Goal: Information Seeking & Learning: Learn about a topic

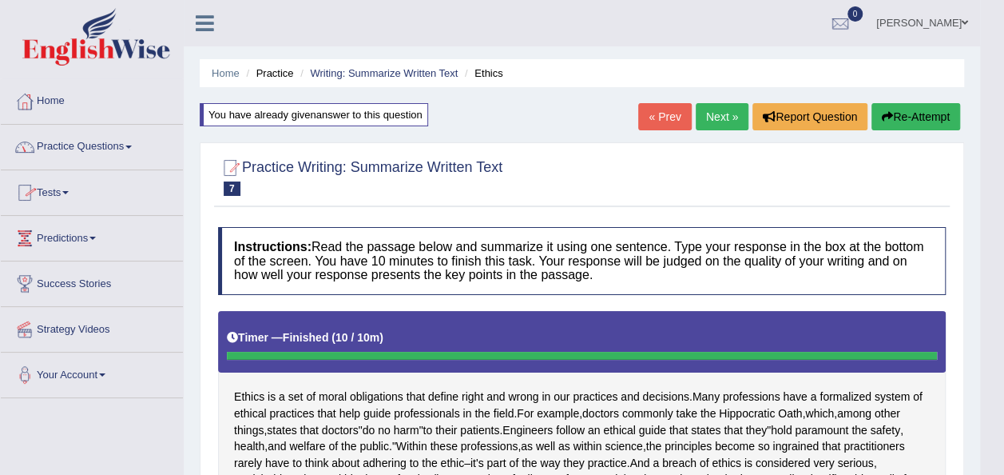
click at [122, 147] on link "Practice Questions" at bounding box center [92, 145] width 182 height 40
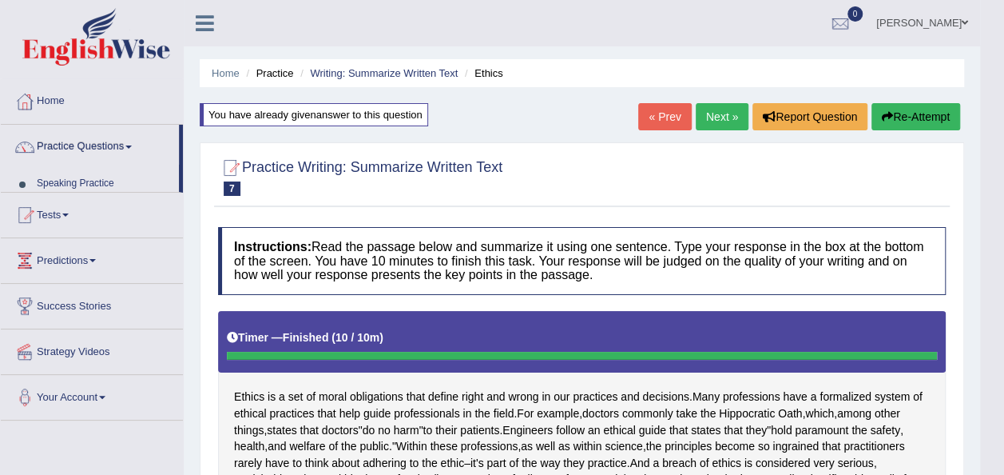
click at [122, 147] on link "Practice Questions" at bounding box center [90, 145] width 178 height 40
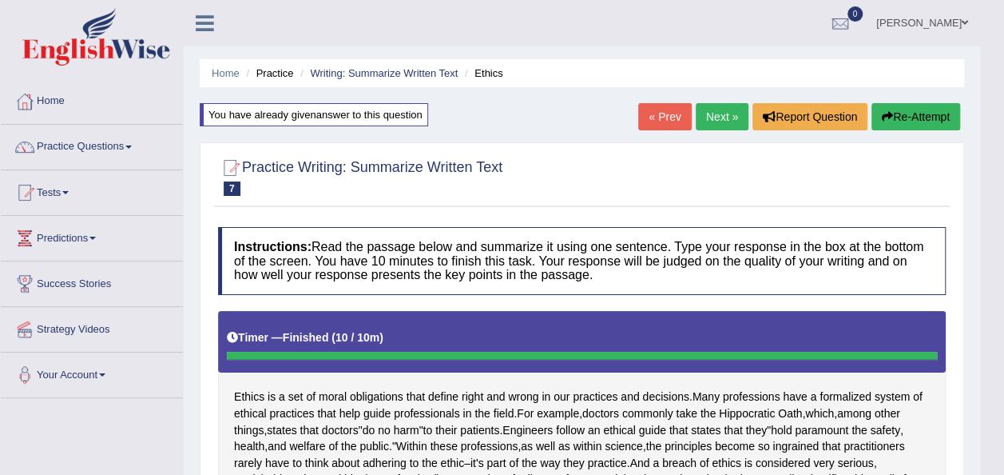
click at [122, 147] on link "Practice Questions" at bounding box center [92, 145] width 182 height 40
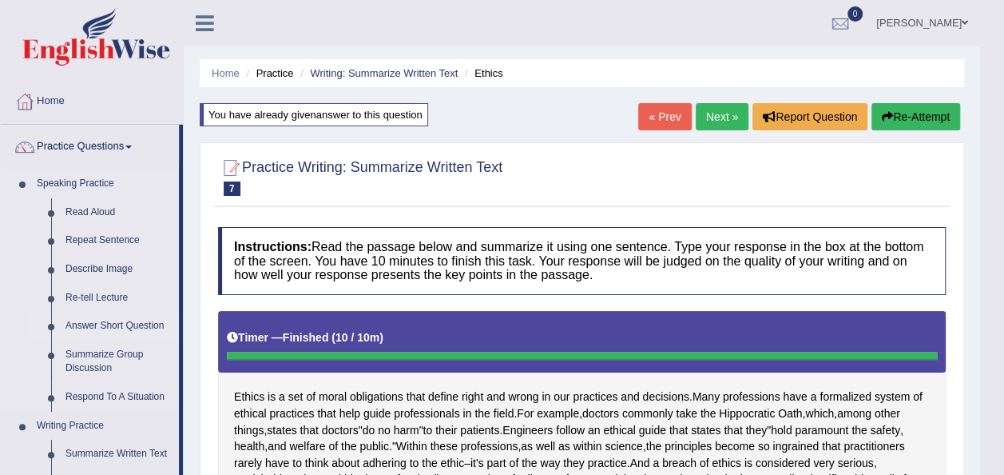
click at [131, 325] on link "Answer Short Question" at bounding box center [118, 326] width 121 height 29
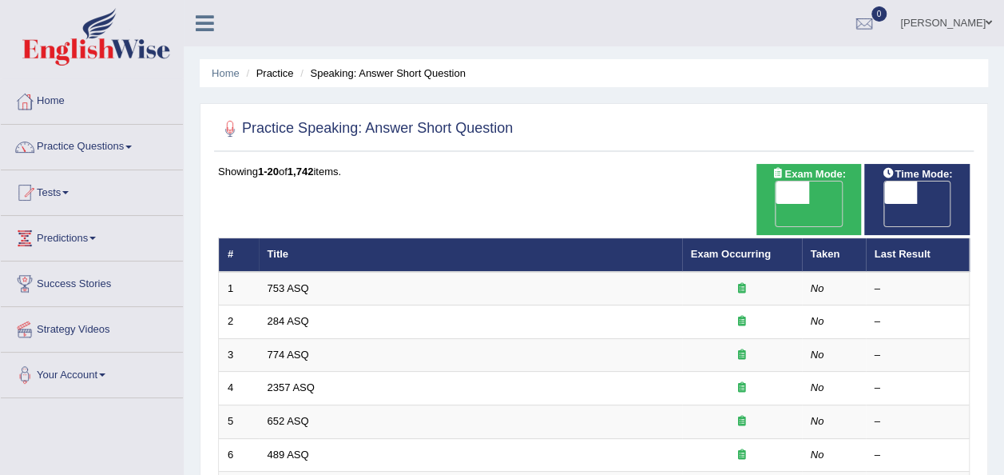
click at [776, 204] on span "OFF" at bounding box center [760, 215] width 34 height 22
checkbox input "true"
click at [776, 204] on span "OFF" at bounding box center [760, 215] width 34 height 22
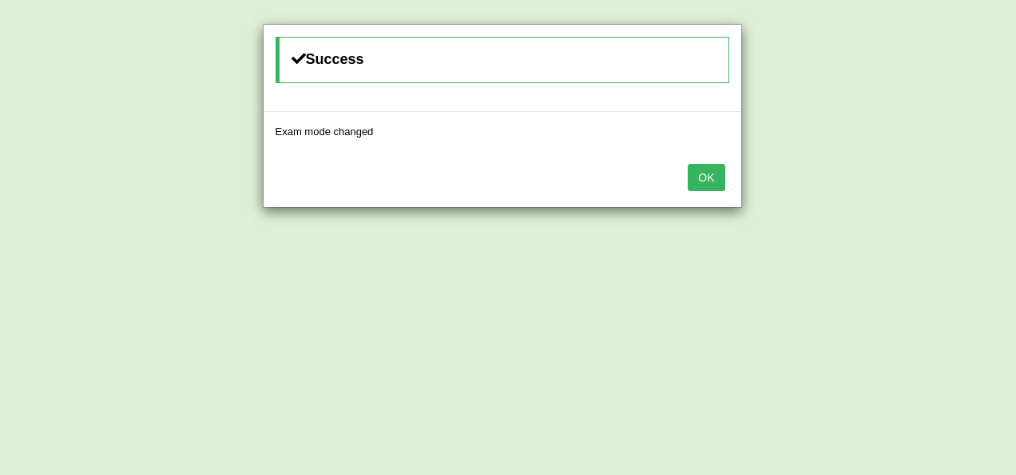
click at [708, 177] on button "OK" at bounding box center [706, 177] width 37 height 27
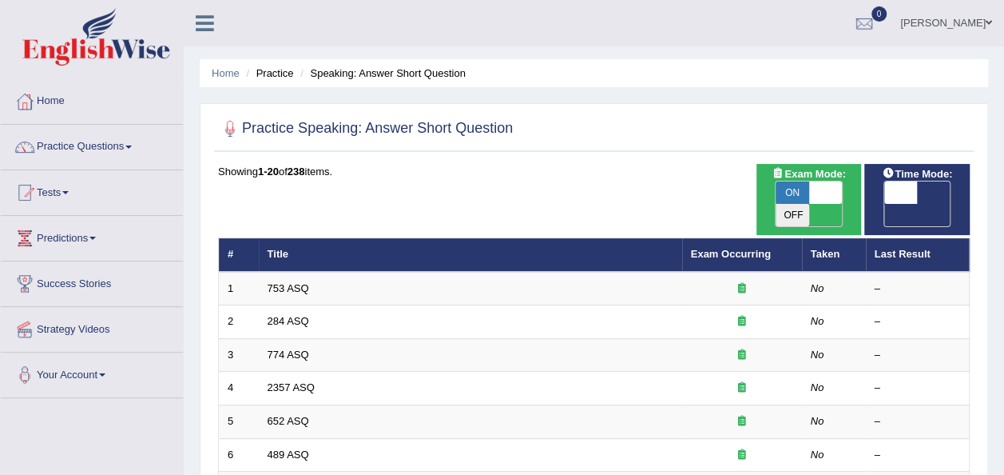
click at [884, 204] on span "OFF" at bounding box center [868, 215] width 34 height 22
checkbox input "true"
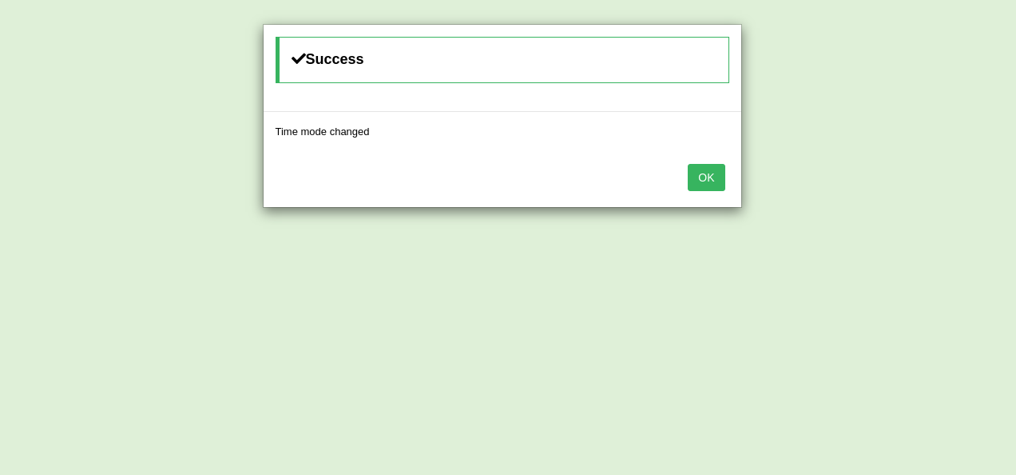
click at [706, 169] on button "OK" at bounding box center [706, 177] width 37 height 27
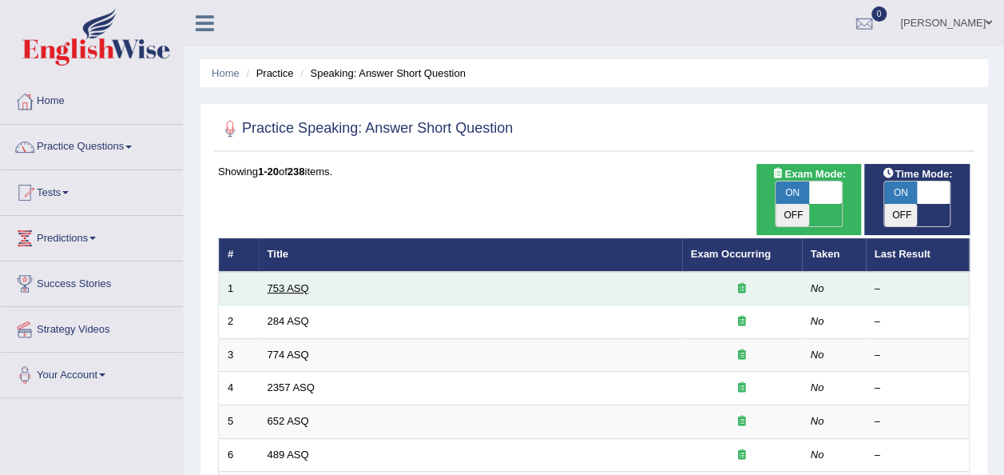
click at [283, 282] on link "753 ASQ" at bounding box center [289, 288] width 42 height 12
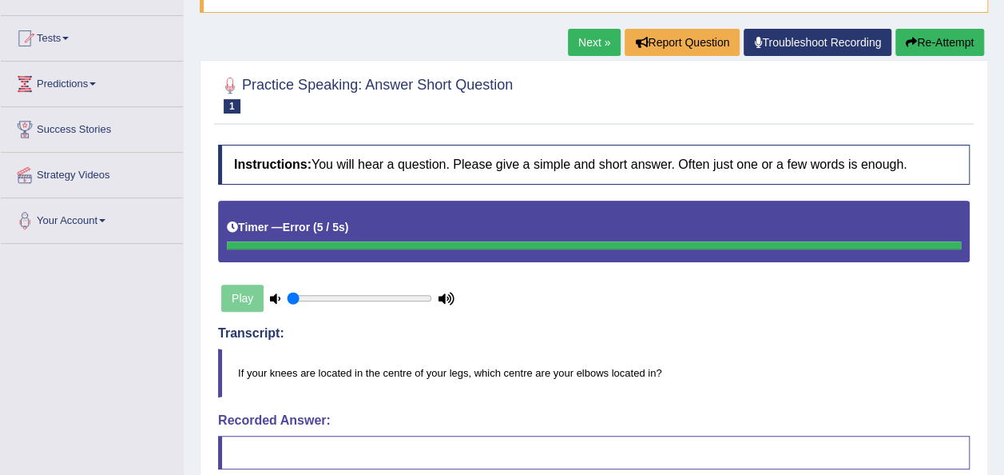
scroll to position [160, 0]
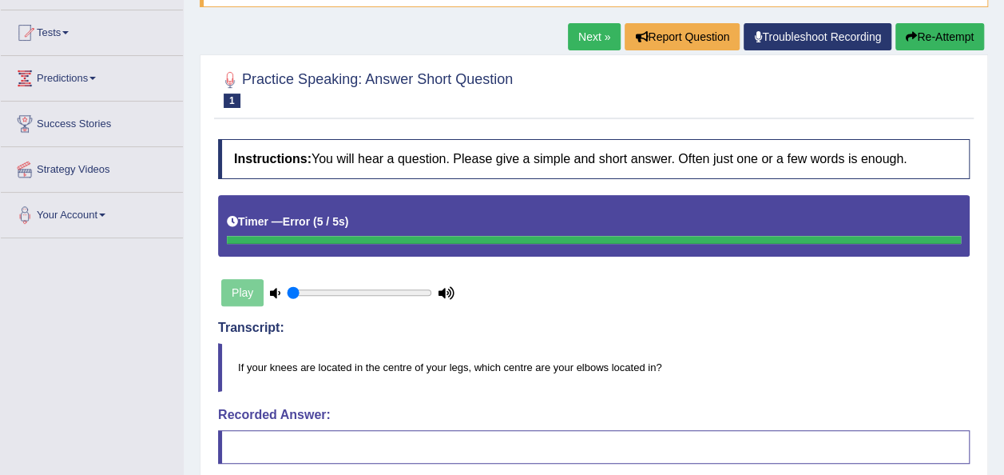
click at [586, 30] on link "Next »" at bounding box center [594, 36] width 53 height 27
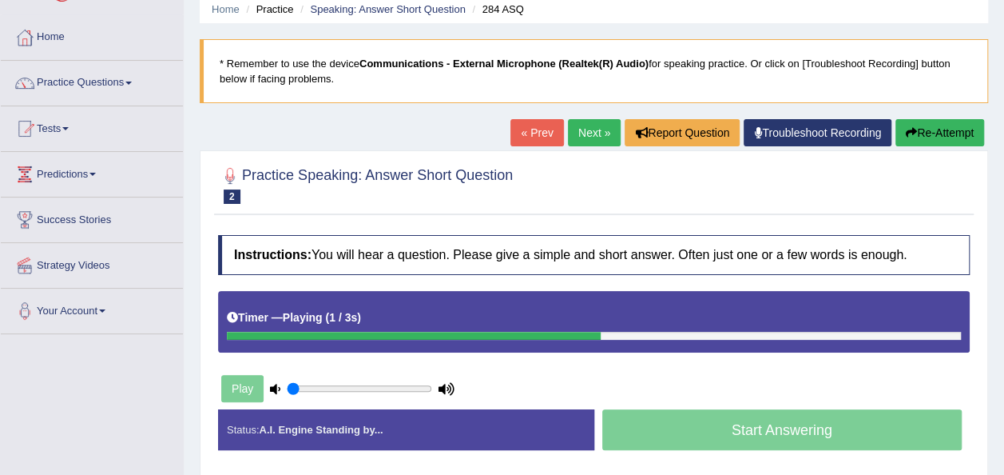
scroll to position [96, 0]
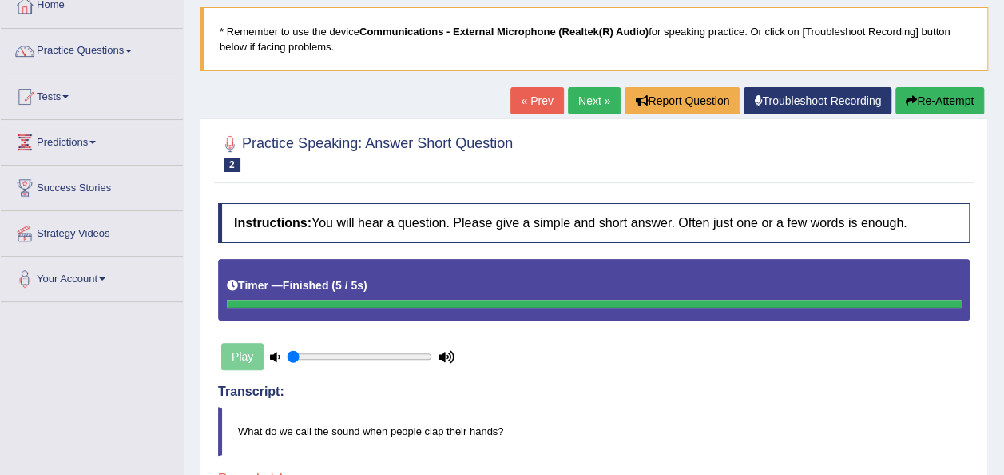
click at [956, 439] on blockquote "What do we call the sound when people clap their hands?" at bounding box center [594, 431] width 752 height 49
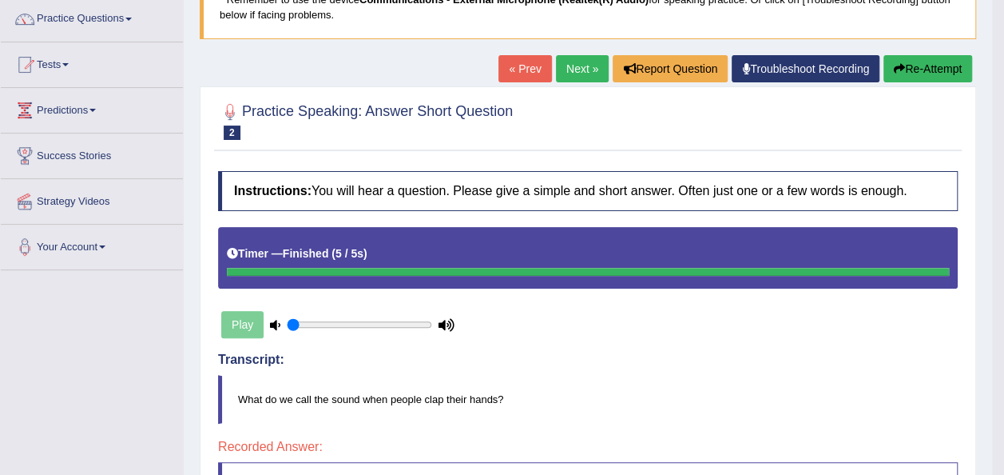
scroll to position [160, 0]
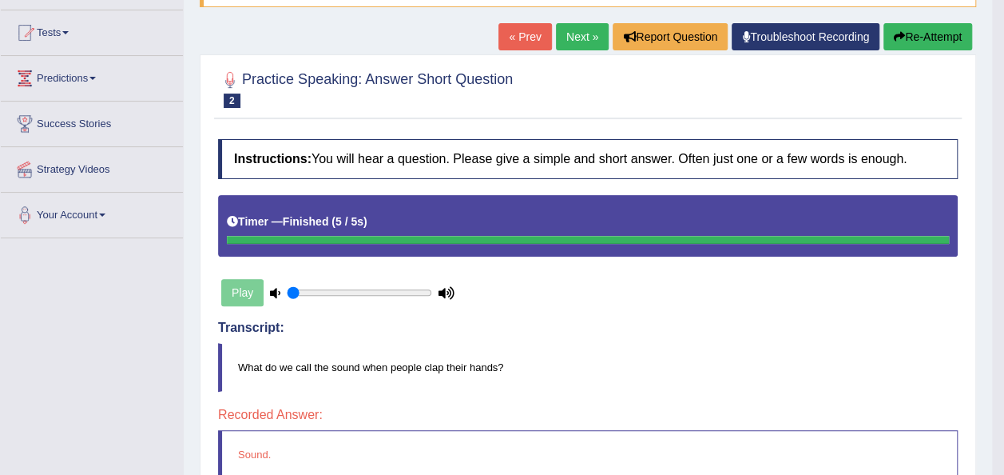
click at [578, 30] on link "Next »" at bounding box center [582, 36] width 53 height 27
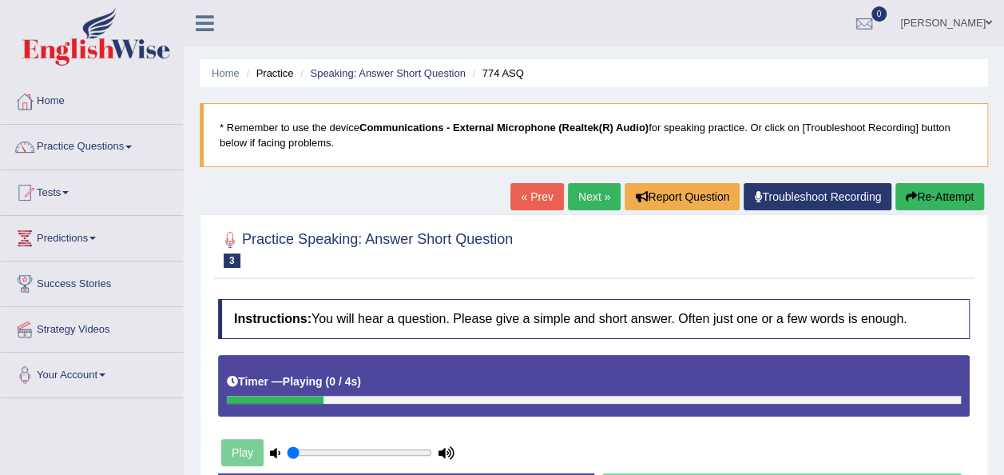
scroll to position [32, 0]
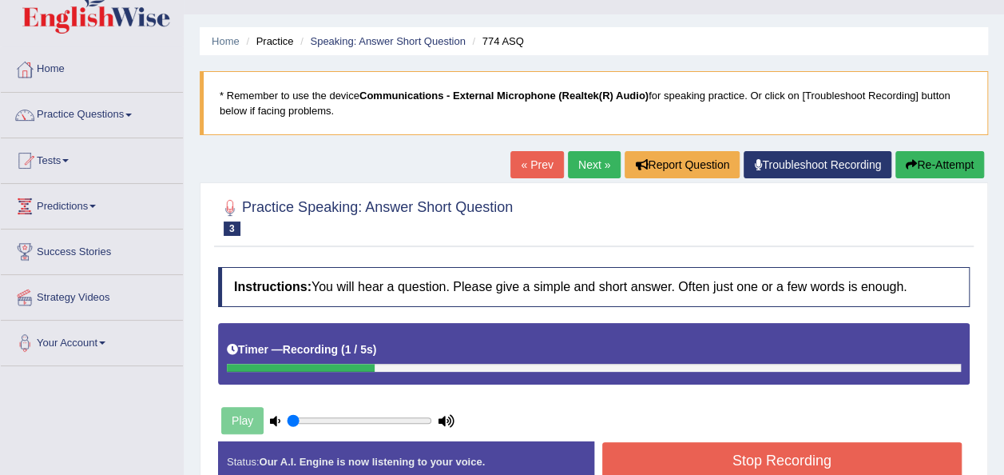
click at [799, 451] on button "Stop Recording" at bounding box center [782, 460] width 360 height 37
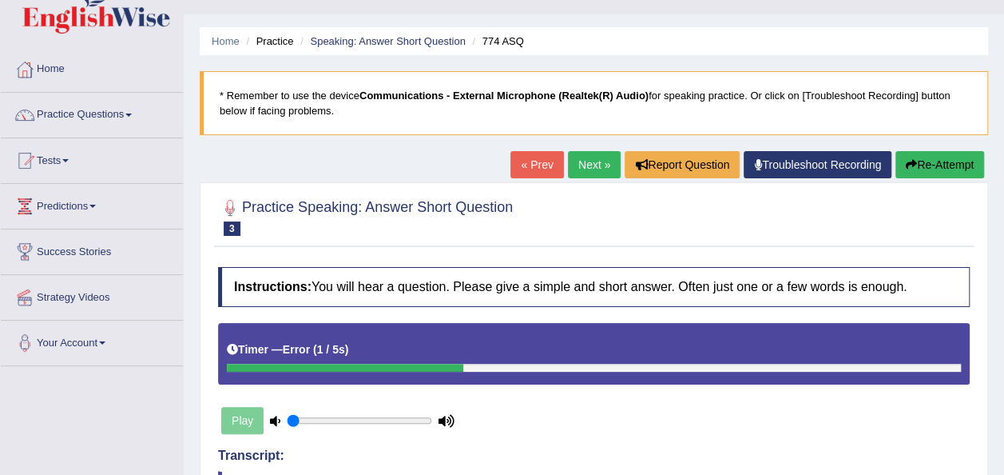
click at [585, 165] on link "Next »" at bounding box center [594, 164] width 53 height 27
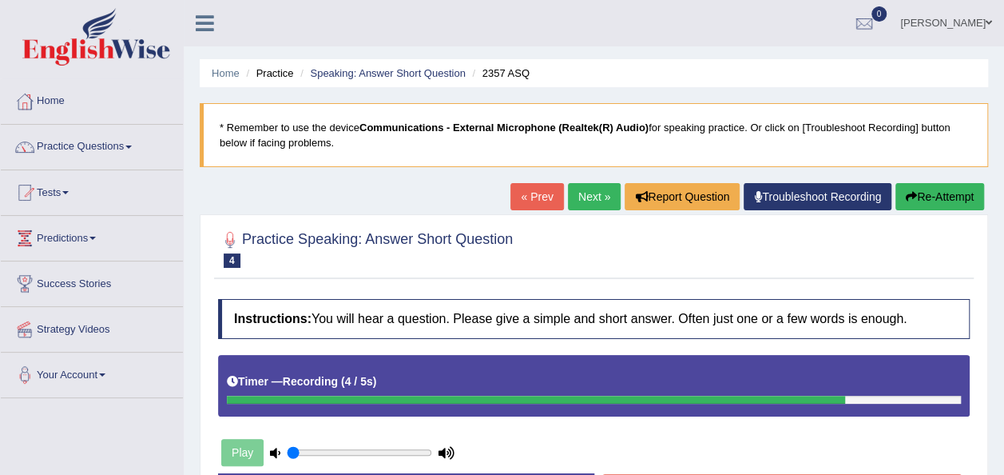
click at [583, 197] on link "Next »" at bounding box center [594, 196] width 53 height 27
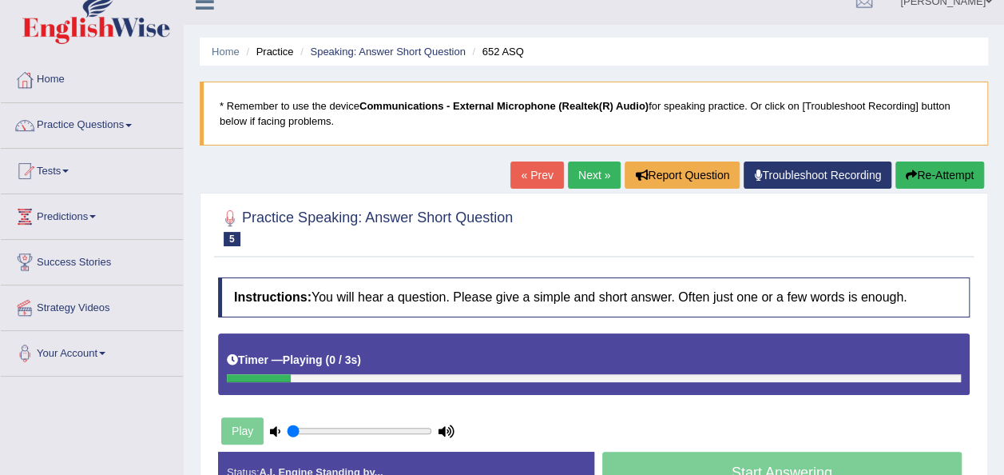
scroll to position [32, 0]
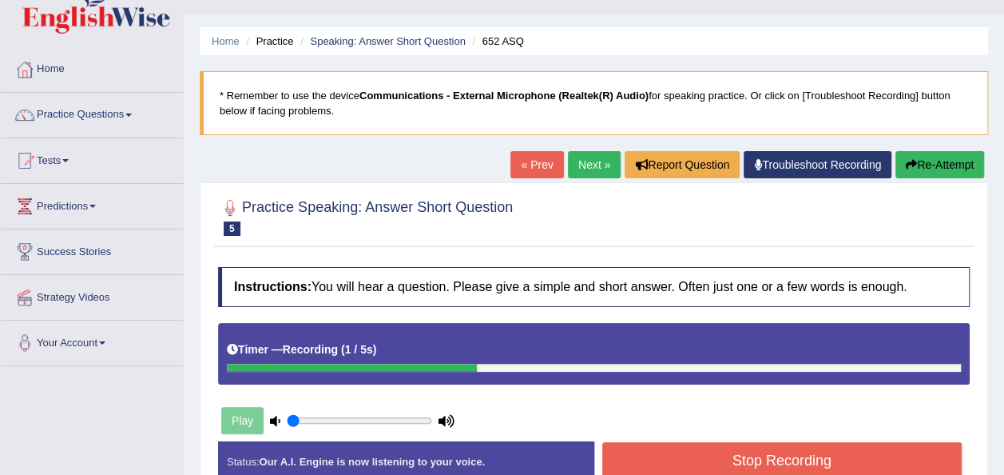
click at [750, 455] on button "Stop Recording" at bounding box center [782, 460] width 360 height 37
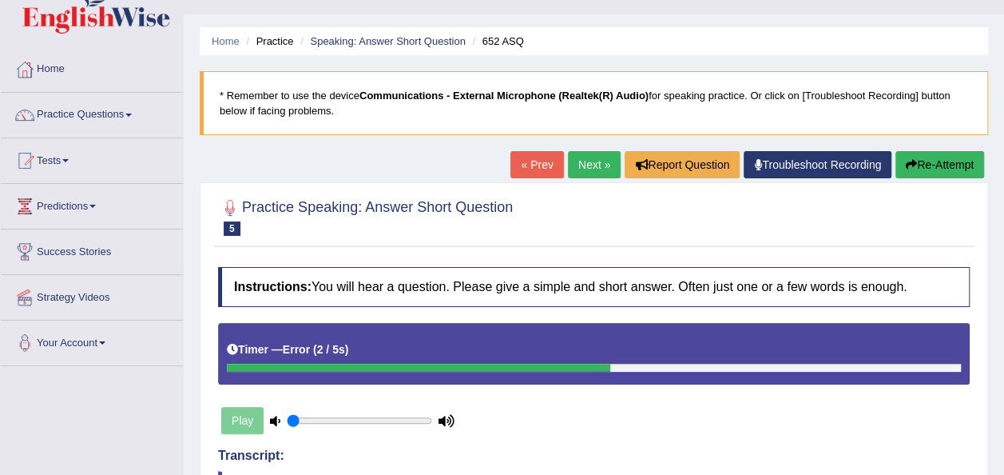
click at [586, 159] on link "Next »" at bounding box center [594, 164] width 53 height 27
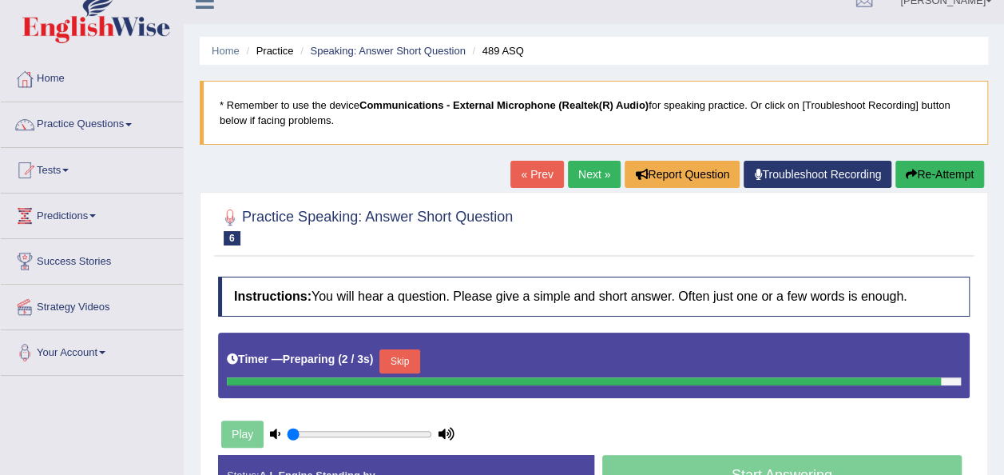
scroll to position [32, 0]
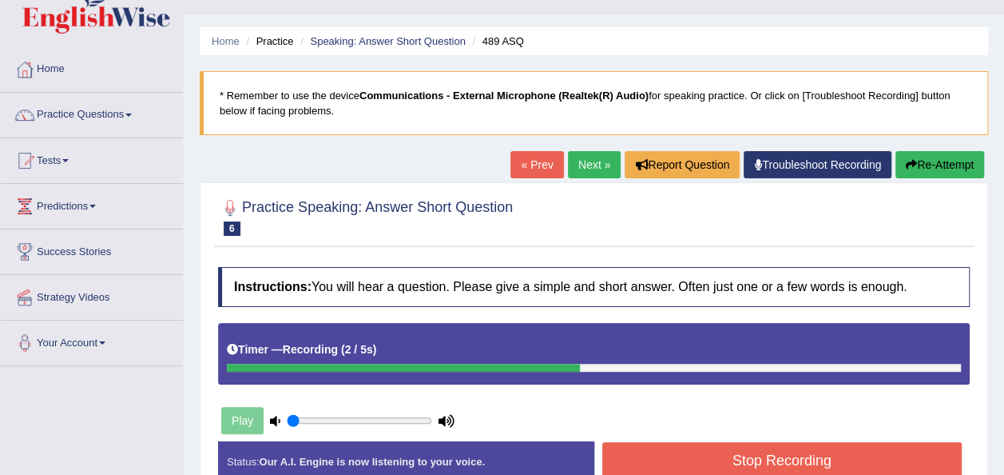
click at [587, 163] on link "Next »" at bounding box center [594, 164] width 53 height 27
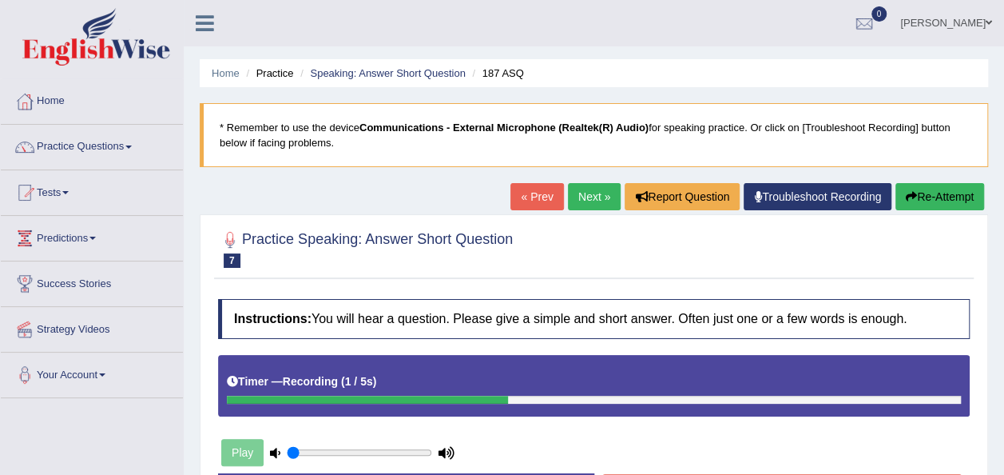
click at [590, 194] on link "Next »" at bounding box center [594, 196] width 53 height 27
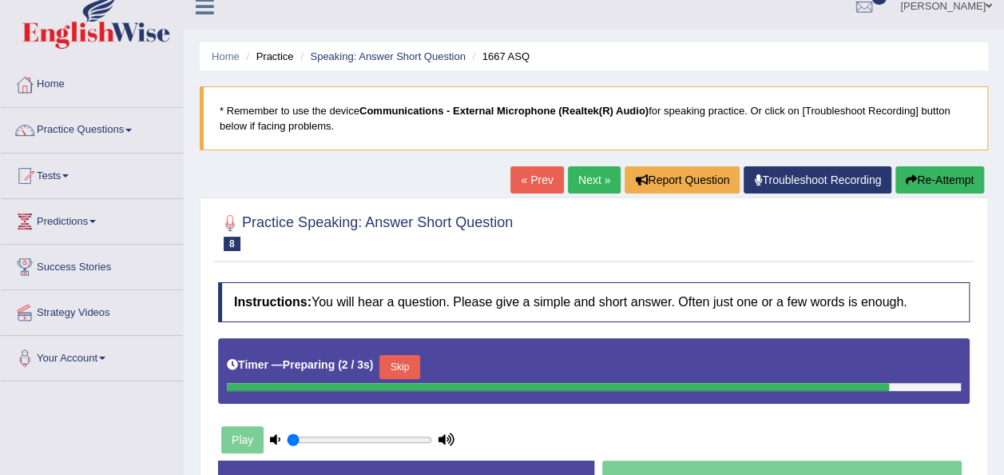
scroll to position [32, 0]
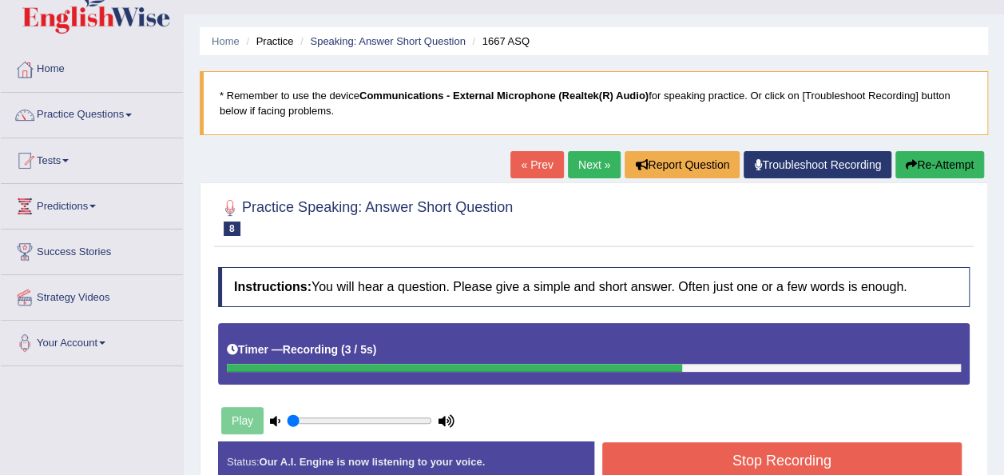
click at [587, 164] on link "Next »" at bounding box center [594, 164] width 53 height 27
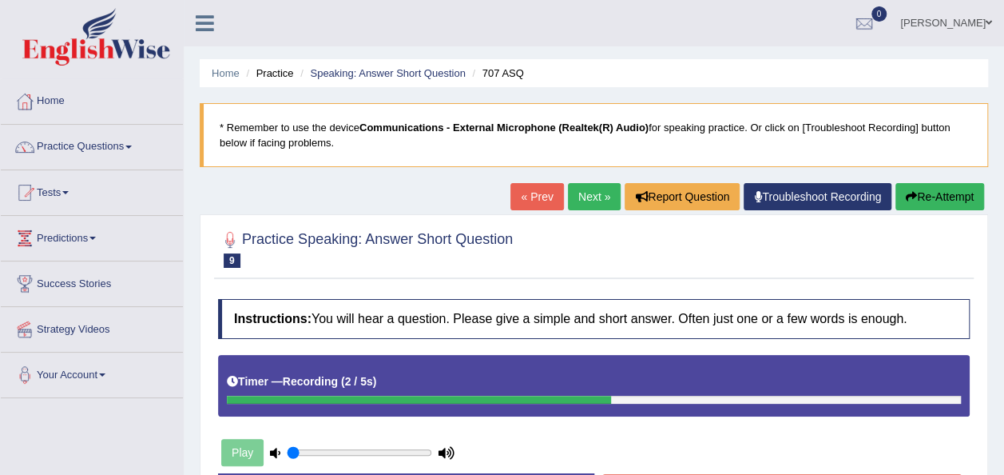
click at [592, 194] on link "Next »" at bounding box center [594, 196] width 53 height 27
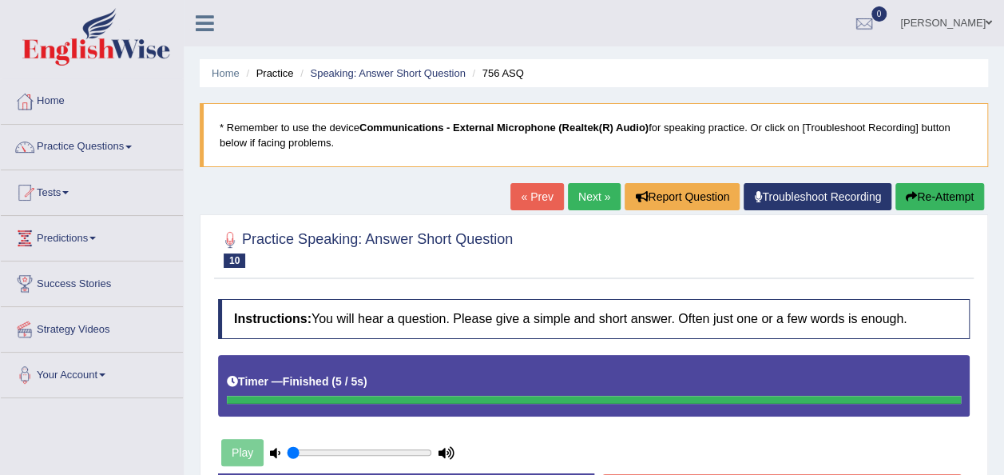
click at [590, 192] on link "Next »" at bounding box center [594, 196] width 53 height 27
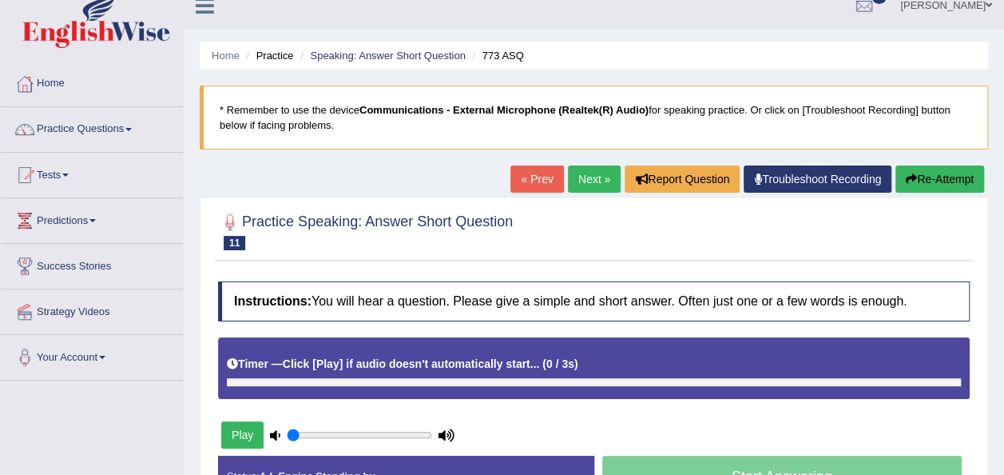
scroll to position [32, 0]
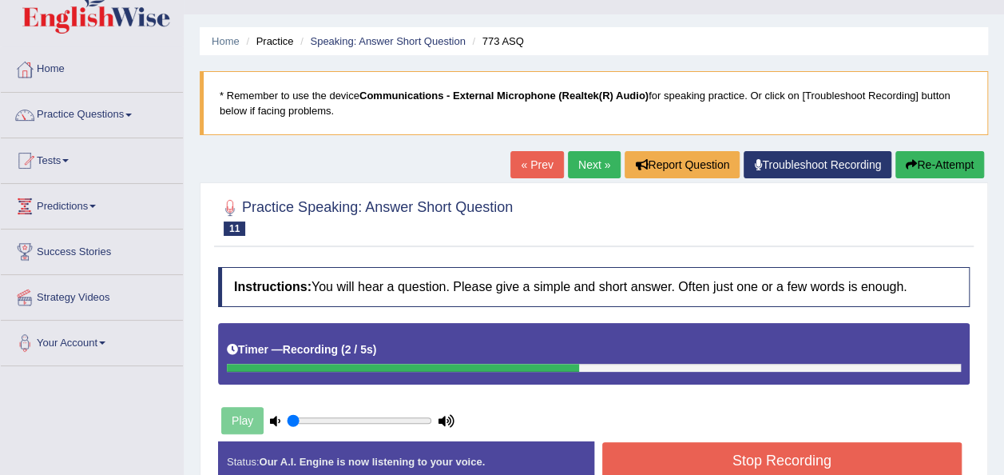
click at [590, 163] on link "Next »" at bounding box center [594, 164] width 53 height 27
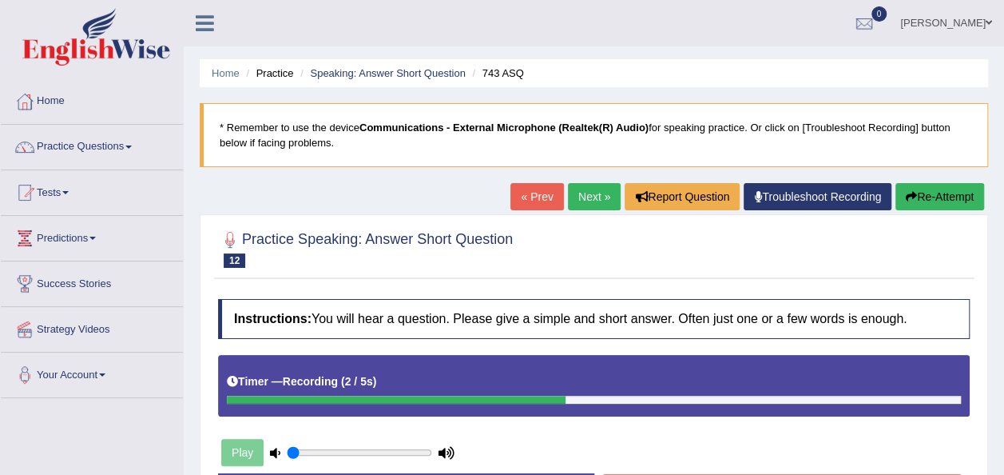
click at [593, 192] on link "Next »" at bounding box center [594, 196] width 53 height 27
click at [595, 195] on link "Next »" at bounding box center [594, 196] width 53 height 27
click at [583, 195] on link "Next »" at bounding box center [594, 196] width 53 height 27
click at [588, 195] on link "Next »" at bounding box center [594, 196] width 53 height 27
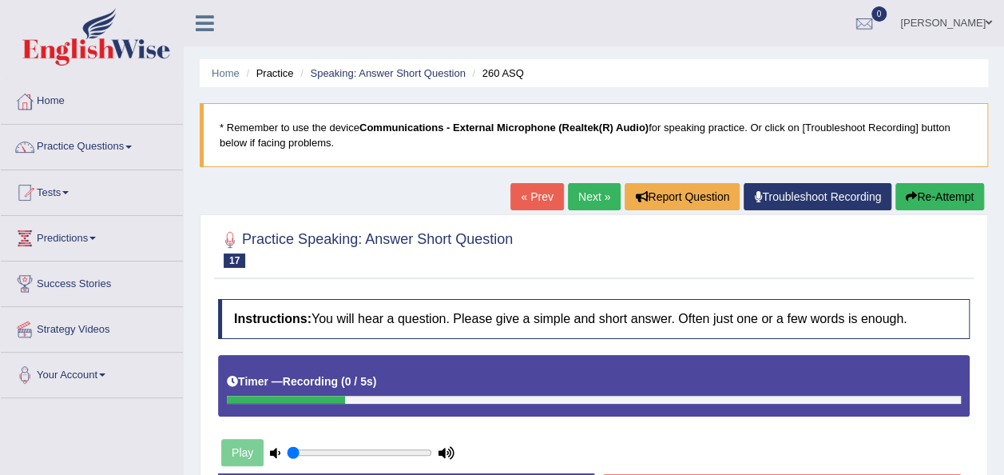
click at [588, 195] on link "Next »" at bounding box center [594, 196] width 53 height 27
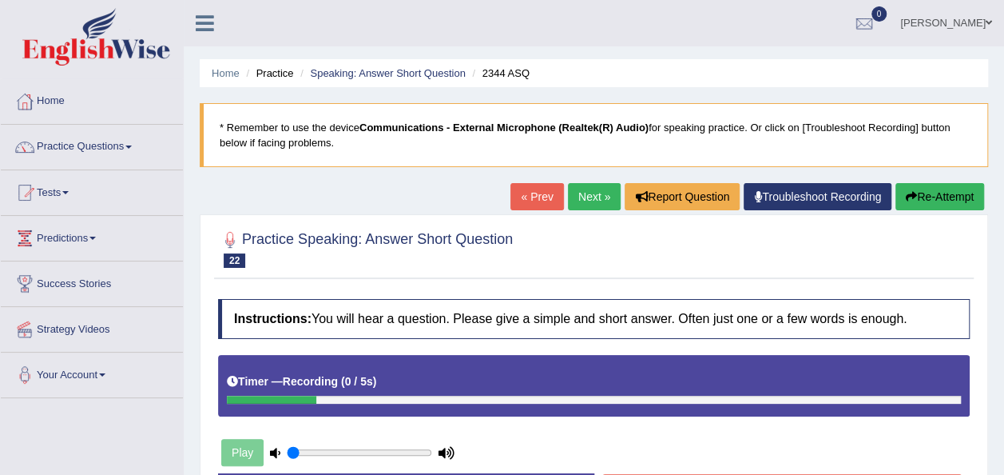
click at [588, 195] on link "Next »" at bounding box center [594, 196] width 53 height 27
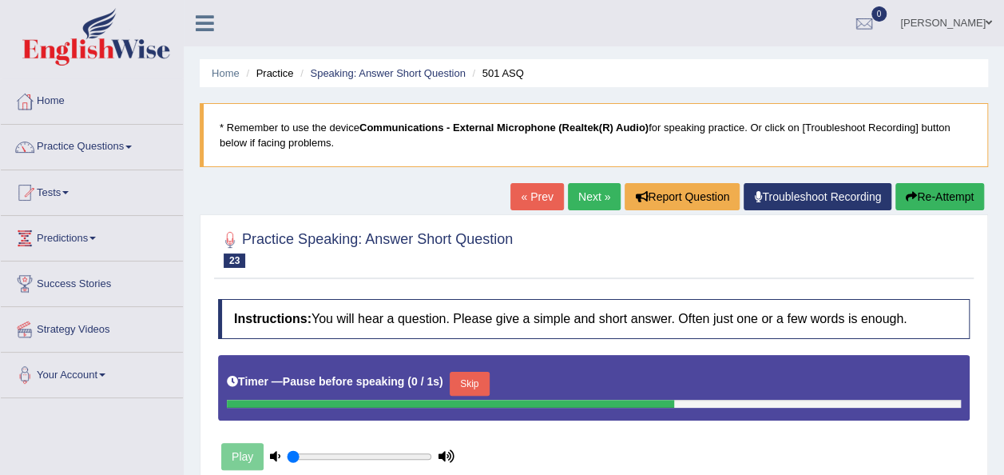
click at [588, 195] on link "Next »" at bounding box center [594, 196] width 53 height 27
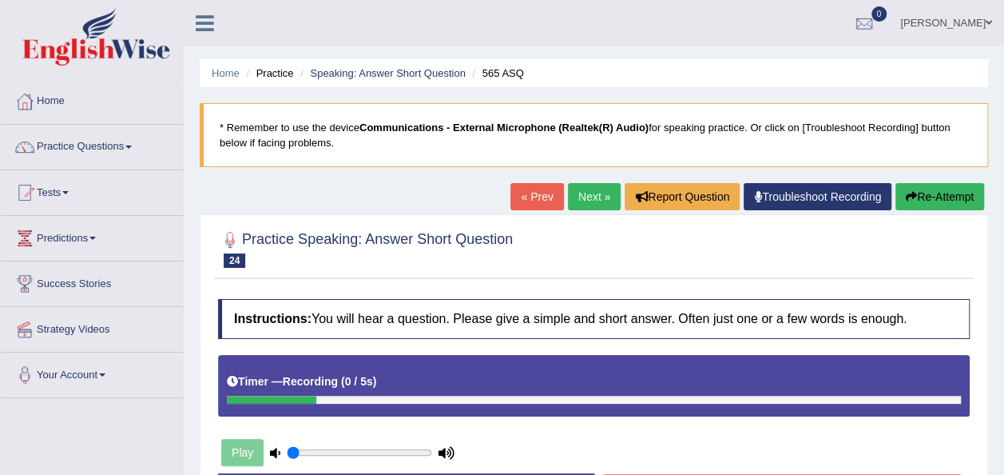
click at [588, 195] on link "Next »" at bounding box center [594, 196] width 53 height 27
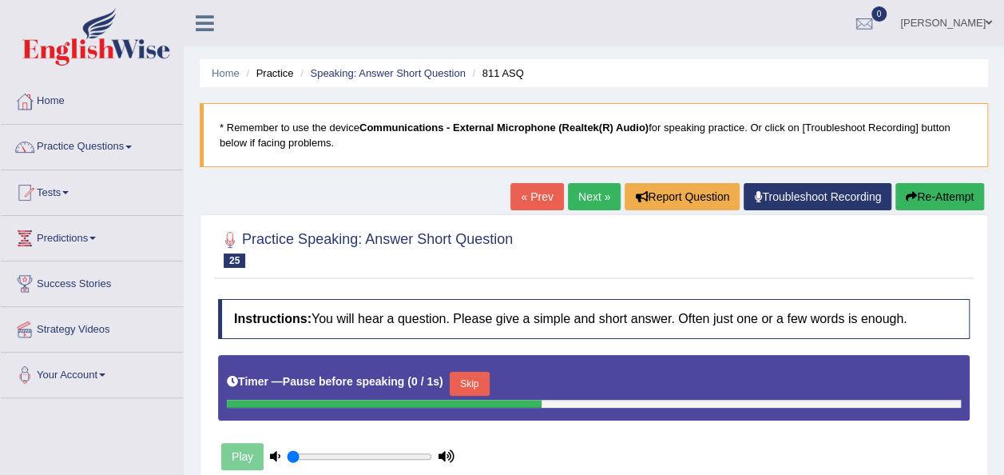
click at [588, 195] on link "Next »" at bounding box center [594, 196] width 53 height 27
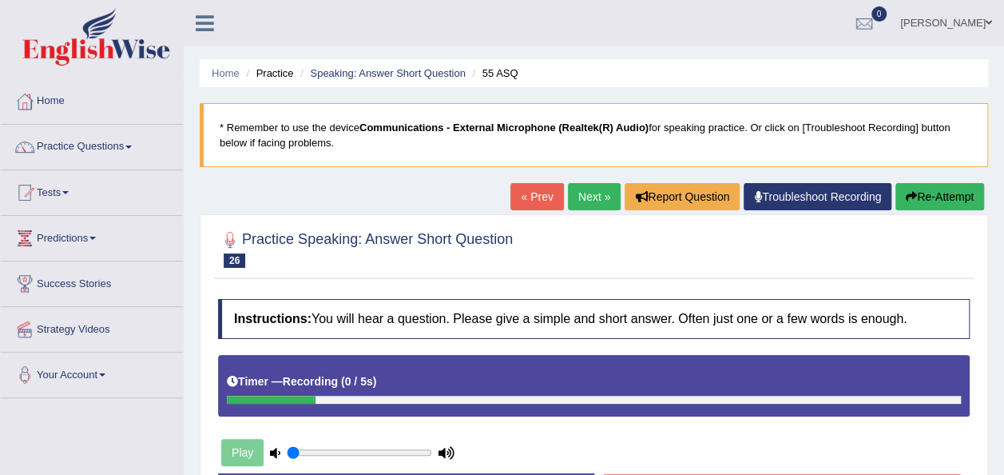
click at [588, 195] on link "Next »" at bounding box center [594, 196] width 53 height 27
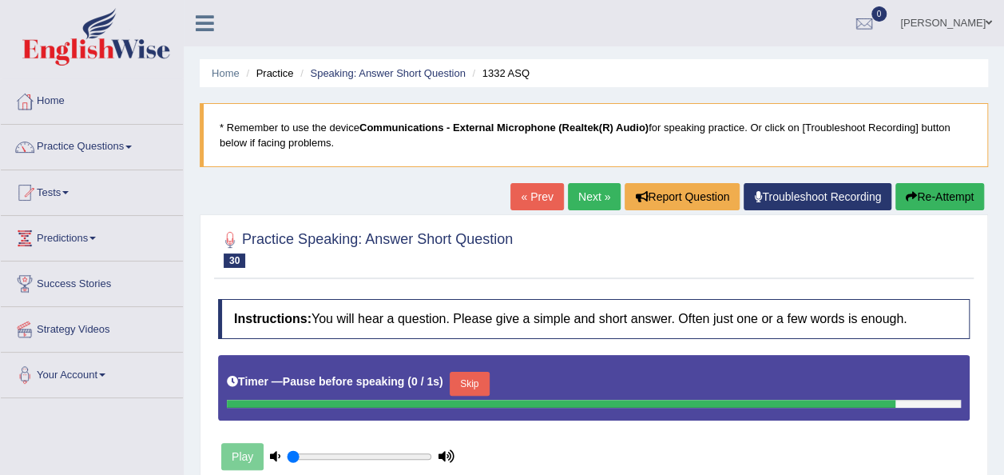
click at [588, 195] on link "Next »" at bounding box center [594, 196] width 53 height 27
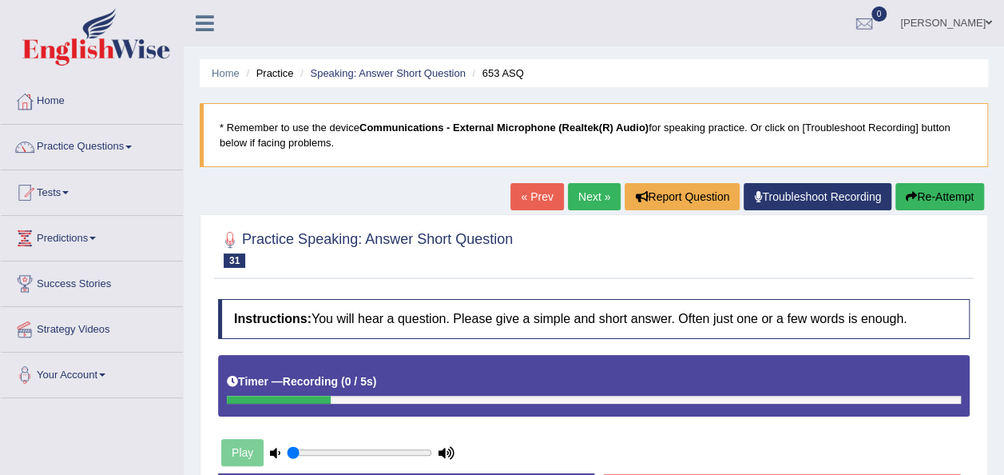
click at [588, 195] on link "Next »" at bounding box center [594, 196] width 53 height 27
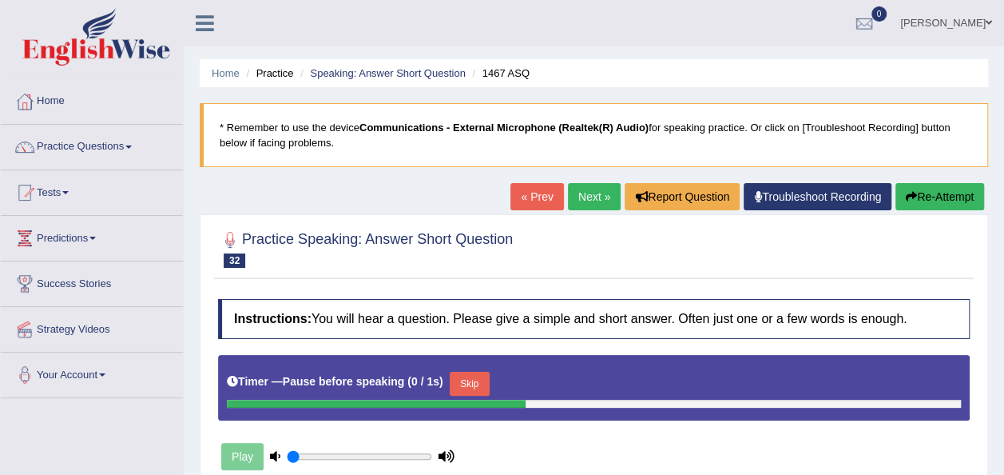
click at [588, 195] on link "Next »" at bounding box center [594, 196] width 53 height 27
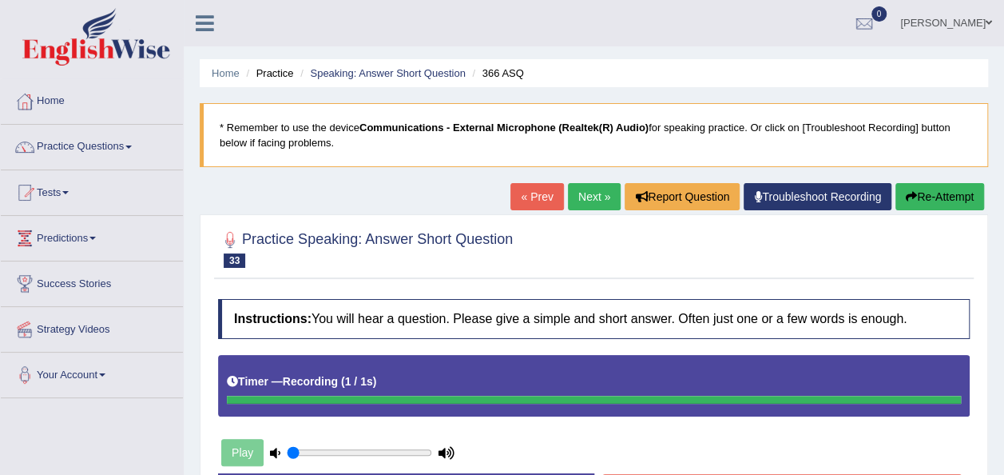
click at [588, 195] on link "Next »" at bounding box center [594, 196] width 53 height 27
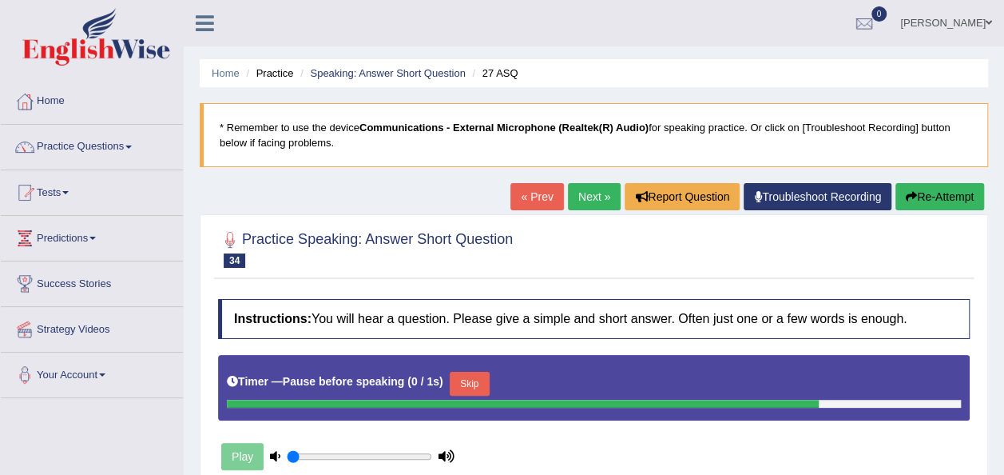
click at [588, 195] on link "Next »" at bounding box center [594, 196] width 53 height 27
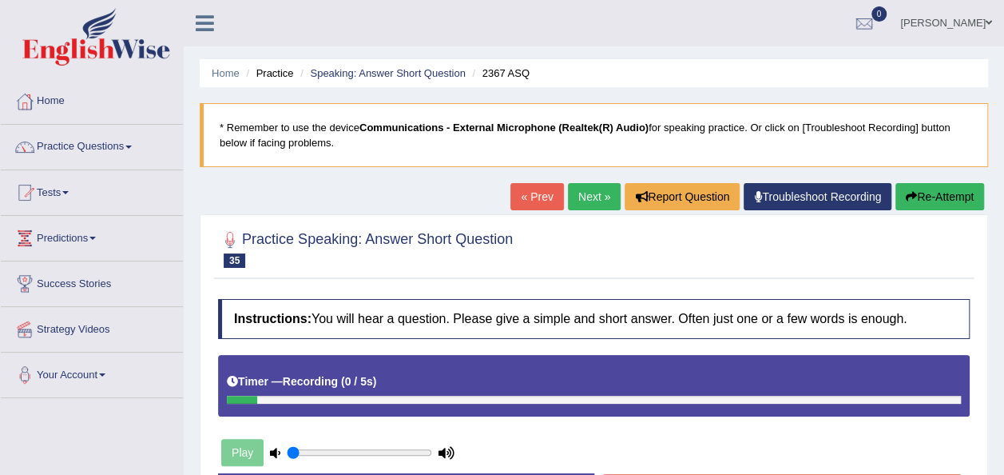
click at [588, 195] on link "Next »" at bounding box center [594, 196] width 53 height 27
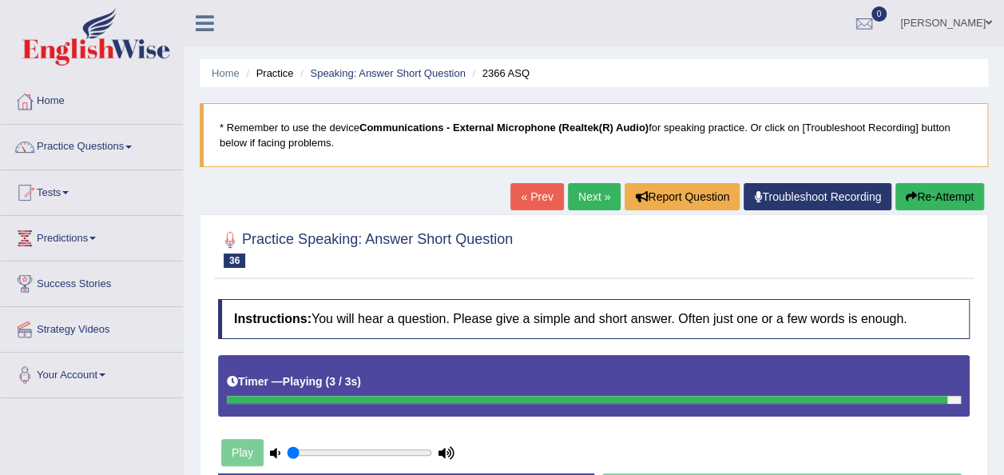
click at [588, 195] on link "Next »" at bounding box center [594, 196] width 53 height 27
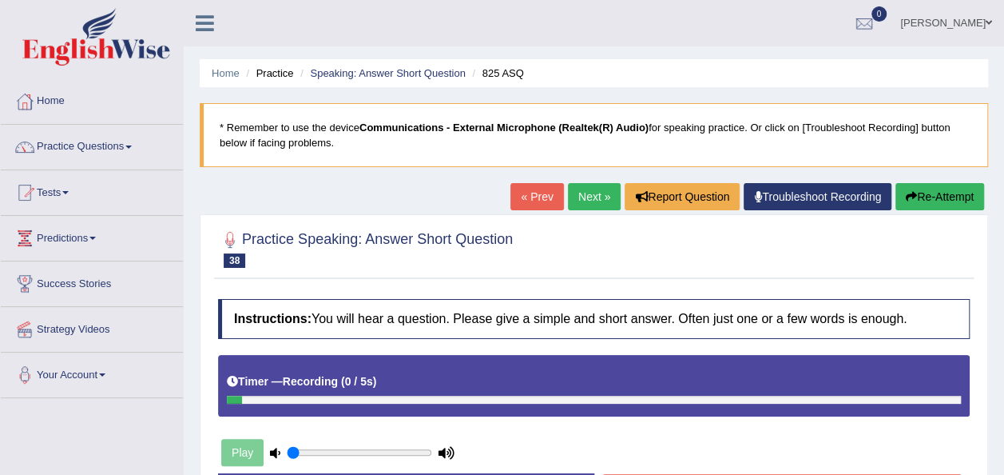
click at [588, 195] on link "Next »" at bounding box center [594, 196] width 53 height 27
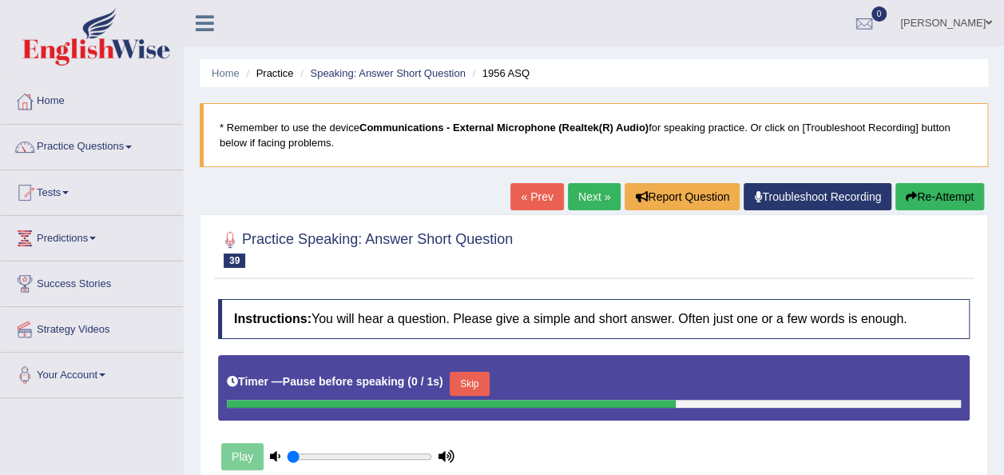
click at [588, 195] on link "Next »" at bounding box center [594, 196] width 53 height 27
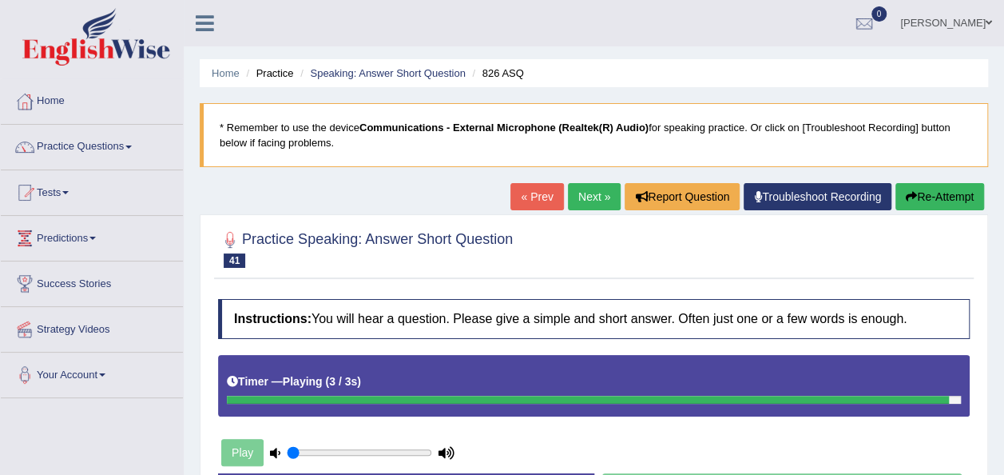
click at [588, 195] on link "Next »" at bounding box center [594, 196] width 53 height 27
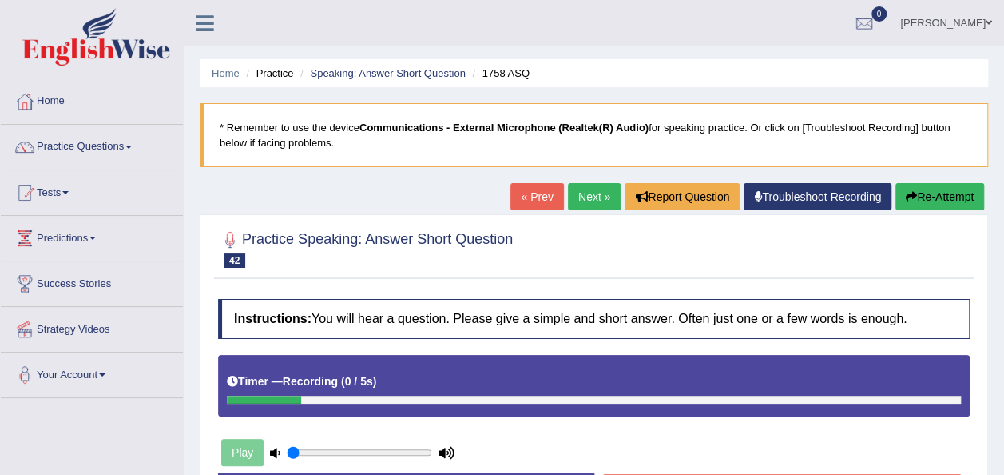
click at [588, 195] on link "Next »" at bounding box center [594, 196] width 53 height 27
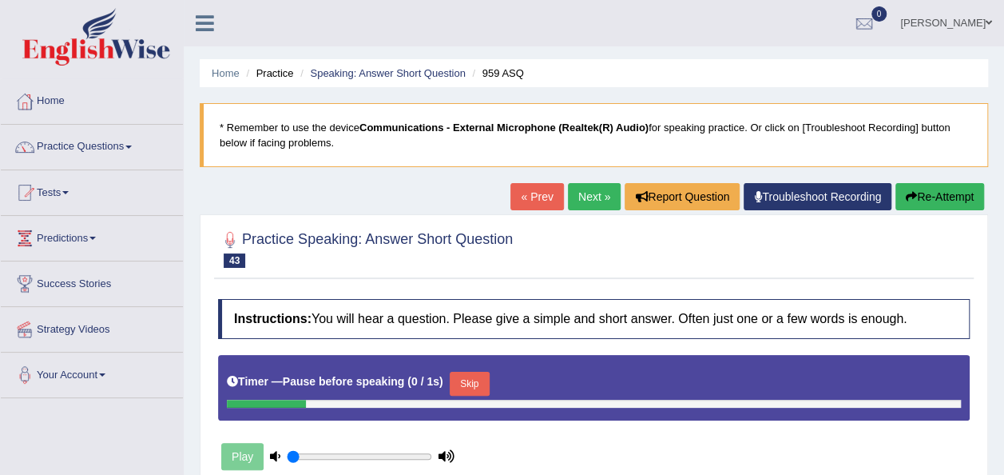
click at [588, 195] on link "Next »" at bounding box center [594, 196] width 53 height 27
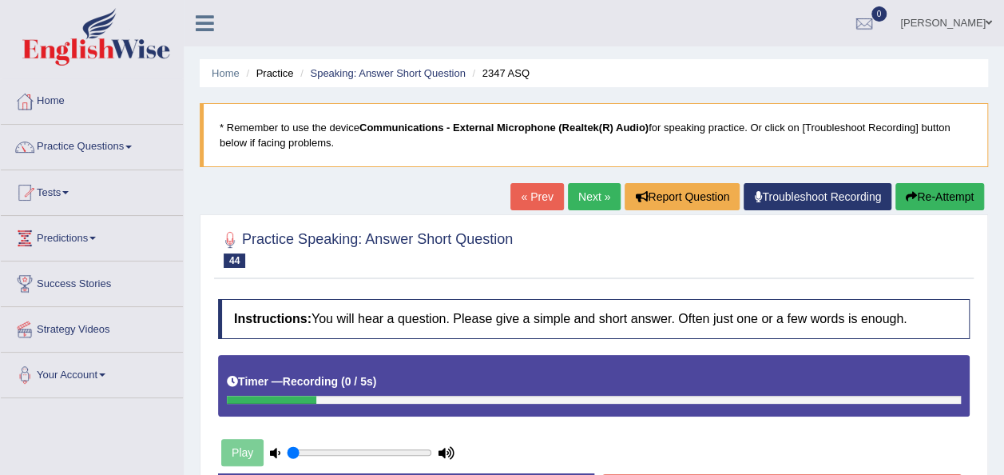
click at [588, 195] on link "Next »" at bounding box center [594, 196] width 53 height 27
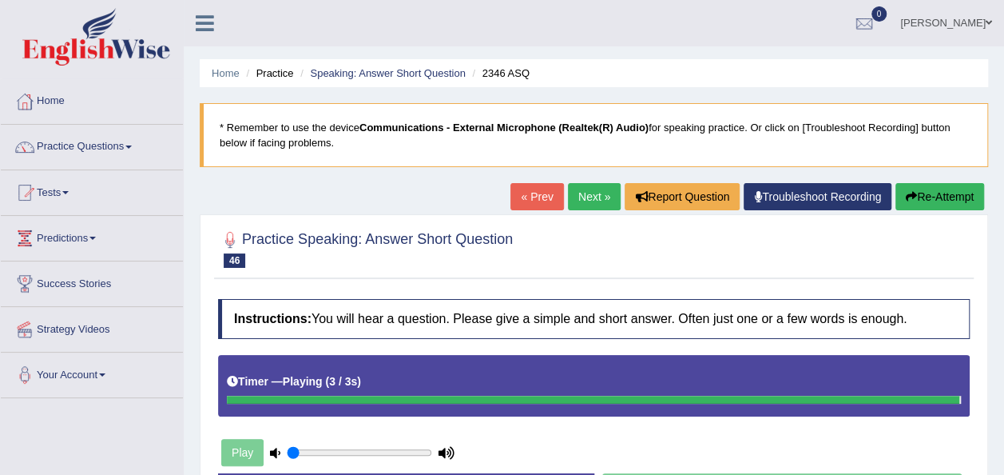
click at [588, 195] on link "Next »" at bounding box center [594, 196] width 53 height 27
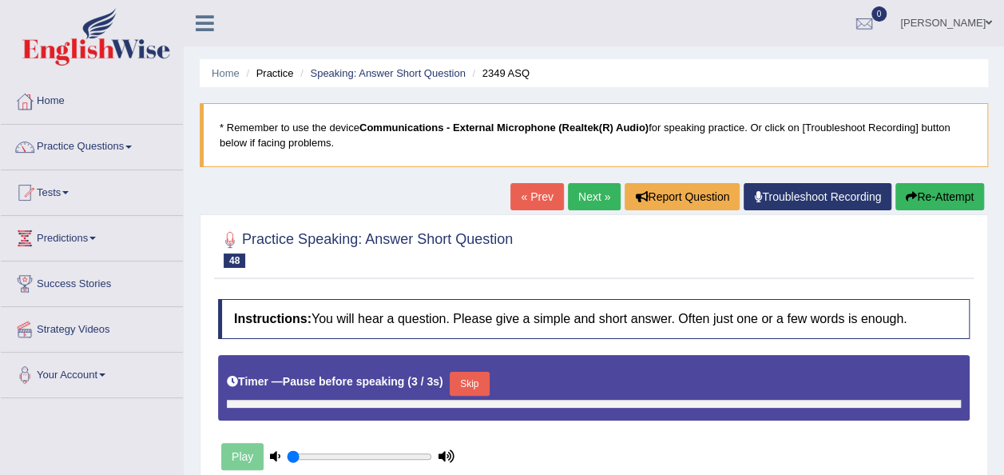
click at [588, 195] on link "Next »" at bounding box center [594, 196] width 53 height 27
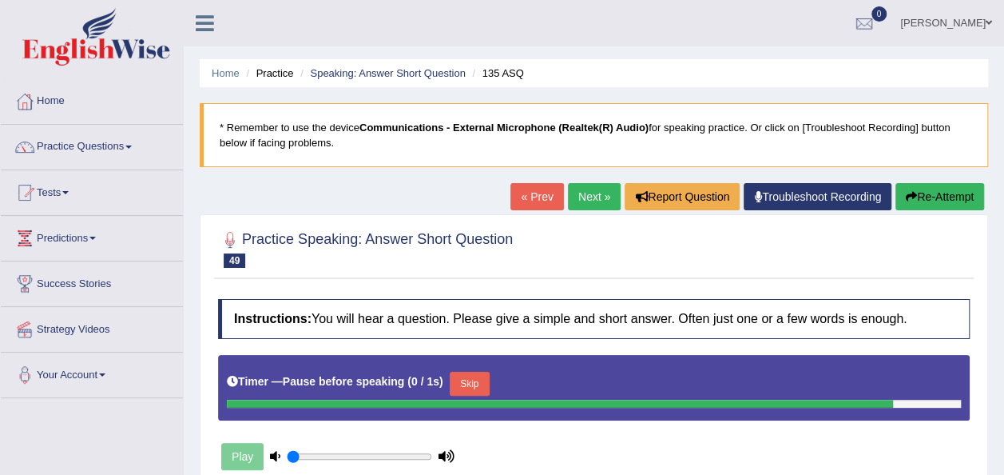
click at [588, 195] on link "Next »" at bounding box center [594, 196] width 53 height 27
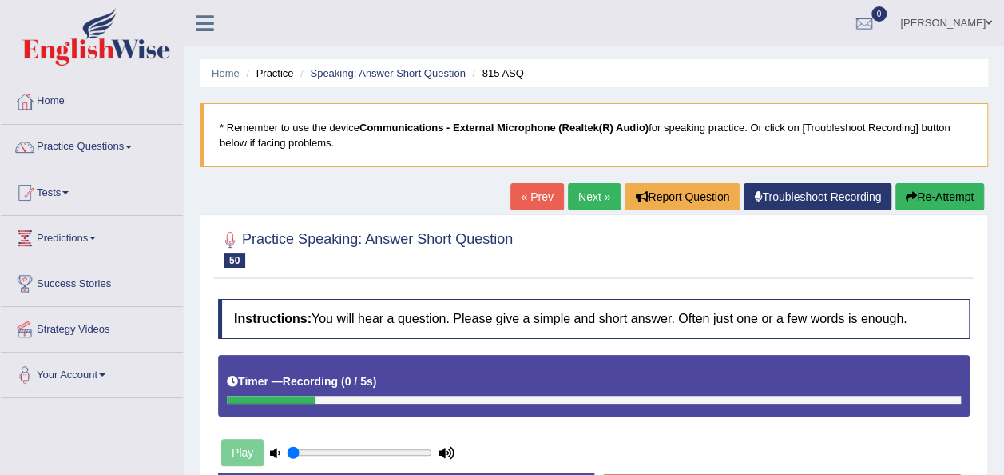
click at [588, 195] on link "Next »" at bounding box center [594, 196] width 53 height 27
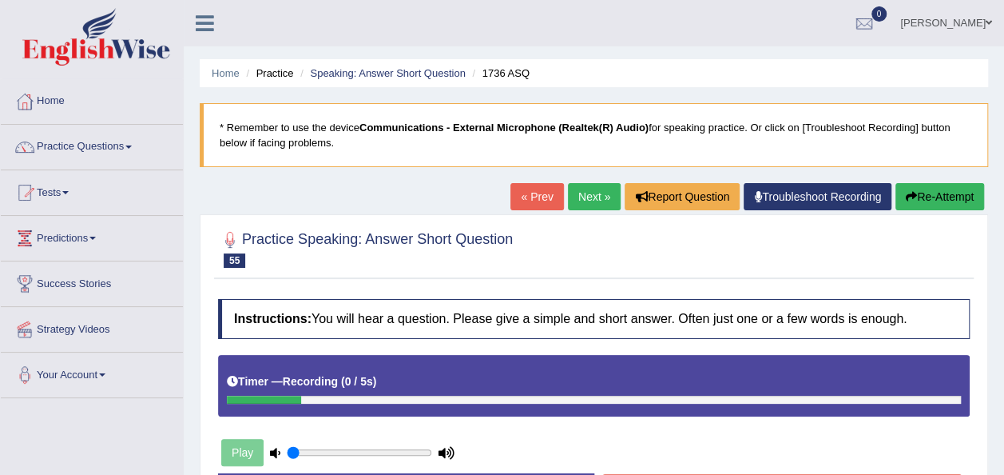
click at [588, 195] on link "Next »" at bounding box center [594, 196] width 53 height 27
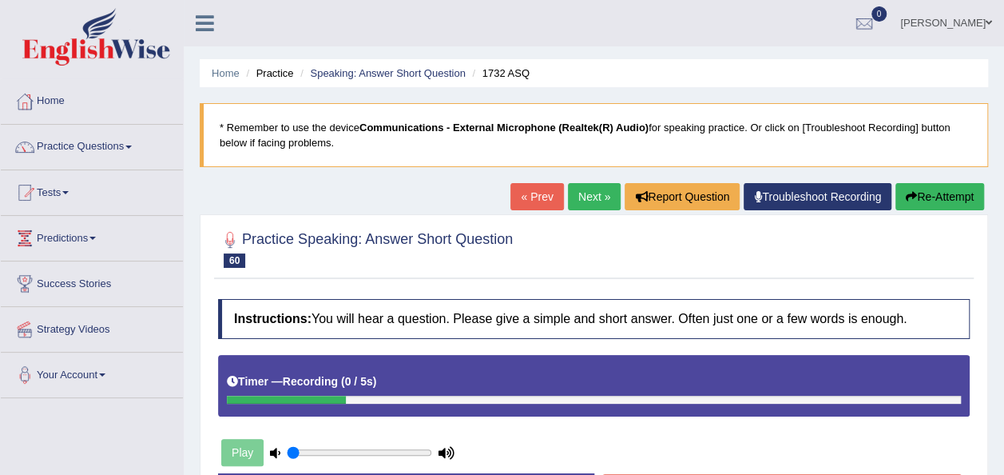
click at [588, 195] on link "Next »" at bounding box center [594, 196] width 53 height 27
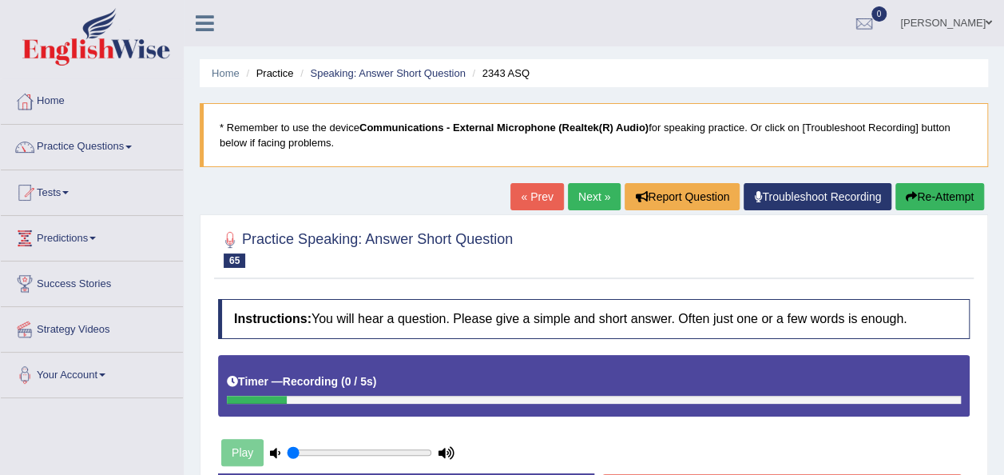
click at [588, 195] on link "Next »" at bounding box center [594, 196] width 53 height 27
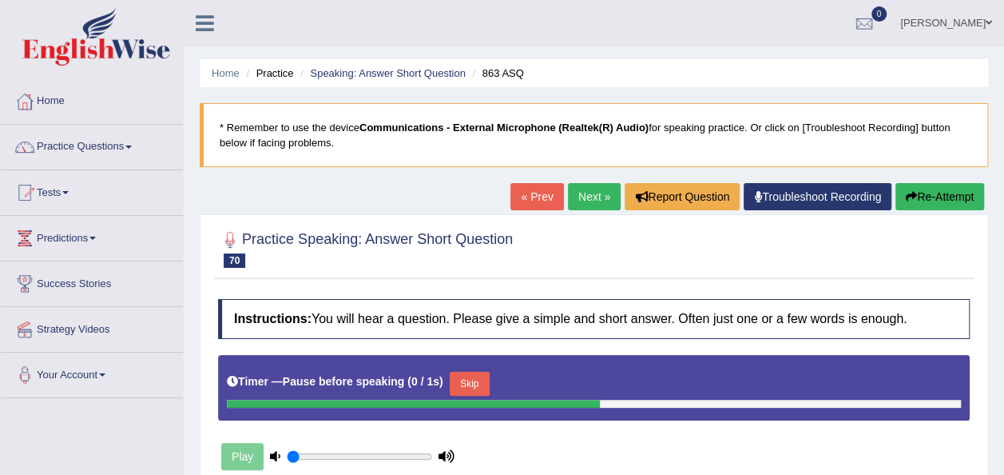
click at [588, 195] on link "Next »" at bounding box center [594, 196] width 53 height 27
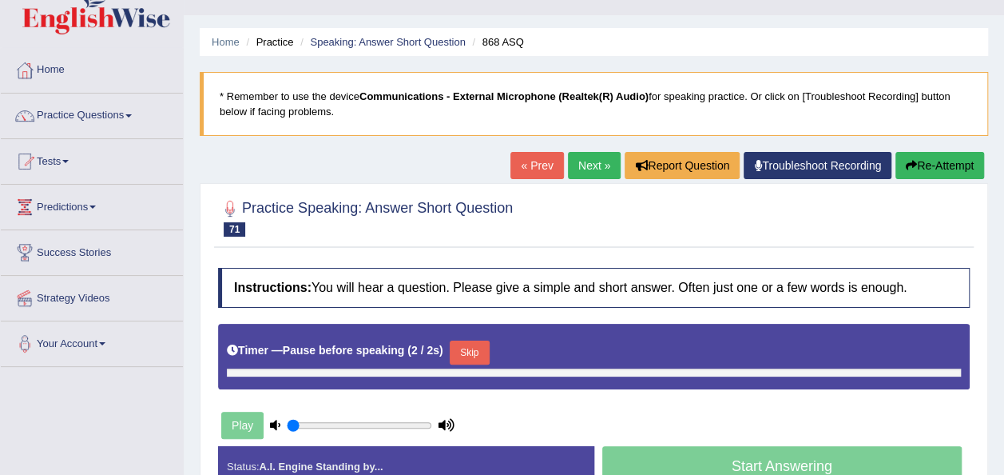
scroll to position [32, 0]
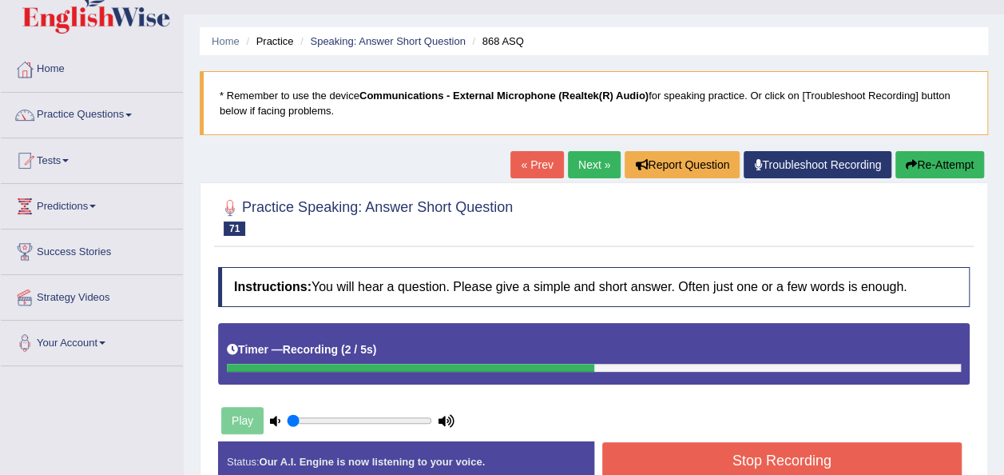
click at [870, 455] on button "Stop Recording" at bounding box center [782, 460] width 360 height 37
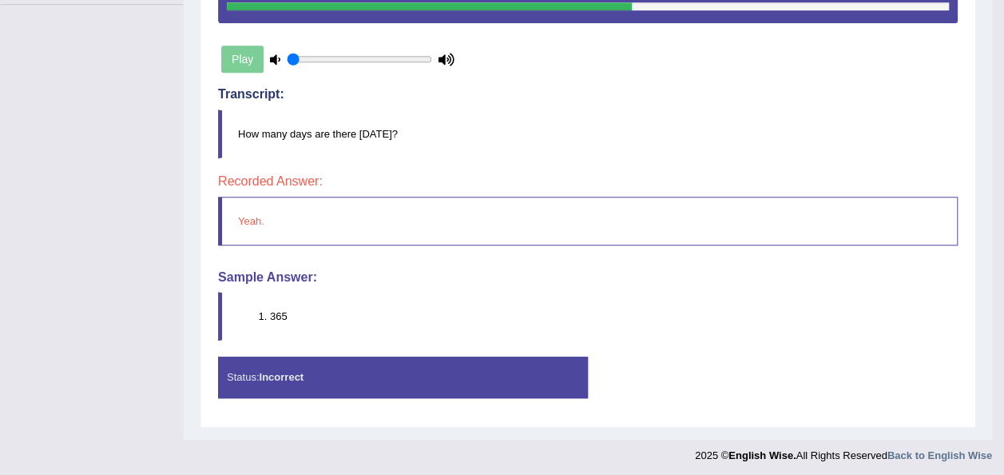
scroll to position [393, 0]
